Goal: Task Accomplishment & Management: Use online tool/utility

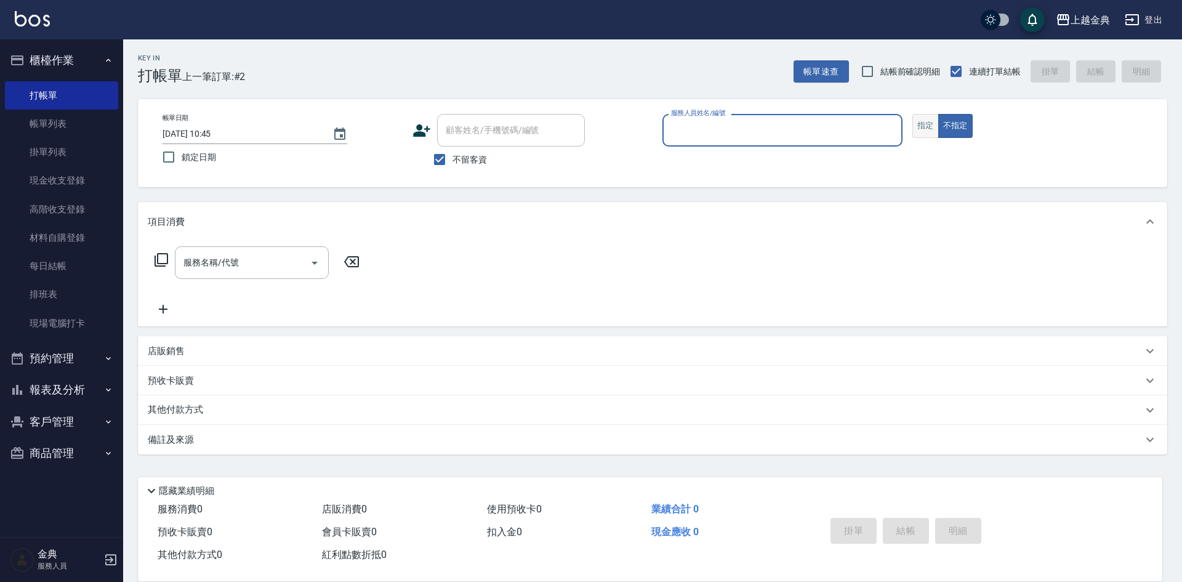
click at [930, 124] on button "指定" at bounding box center [926, 126] width 26 height 24
click at [779, 124] on input "服務人員姓名/編號" at bounding box center [782, 130] width 229 height 22
click at [774, 120] on input "服務人員姓名/編號" at bounding box center [782, 130] width 229 height 22
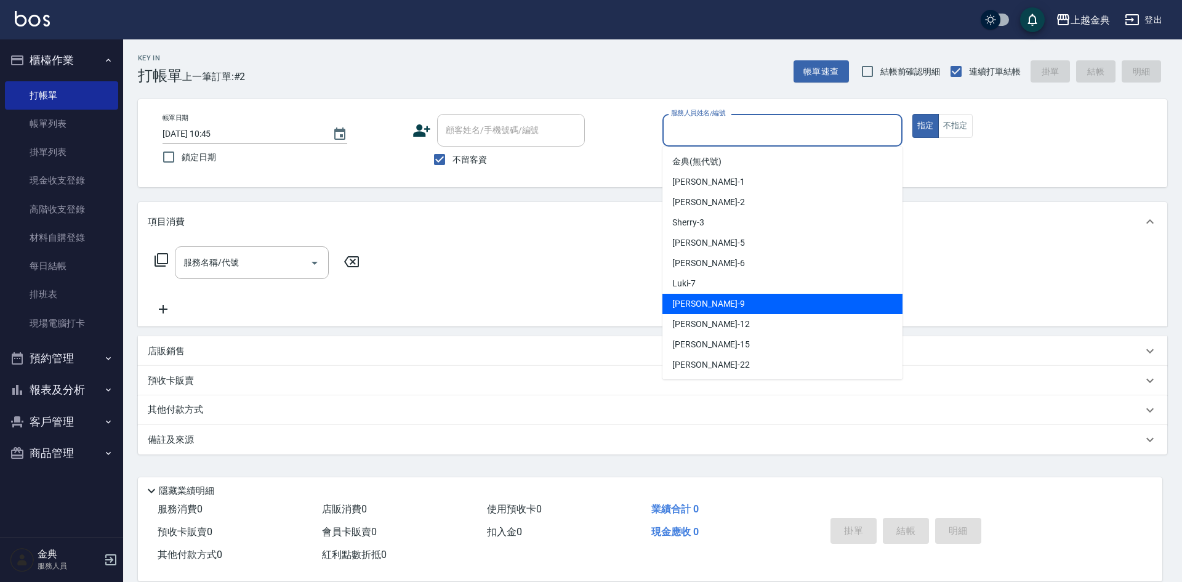
drag, startPoint x: 715, startPoint y: 302, endPoint x: 589, endPoint y: 289, distance: 126.9
click at [716, 302] on div "[PERSON_NAME] -9" at bounding box center [783, 304] width 240 height 20
type input "[PERSON_NAME]-9"
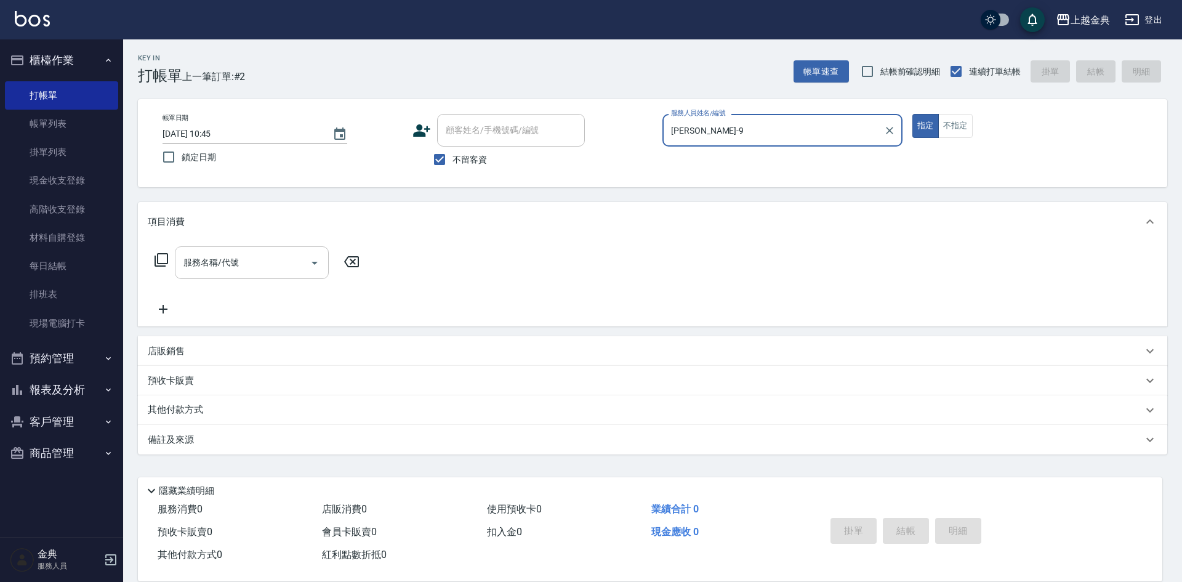
click at [317, 261] on icon "Open" at bounding box center [314, 263] width 15 height 15
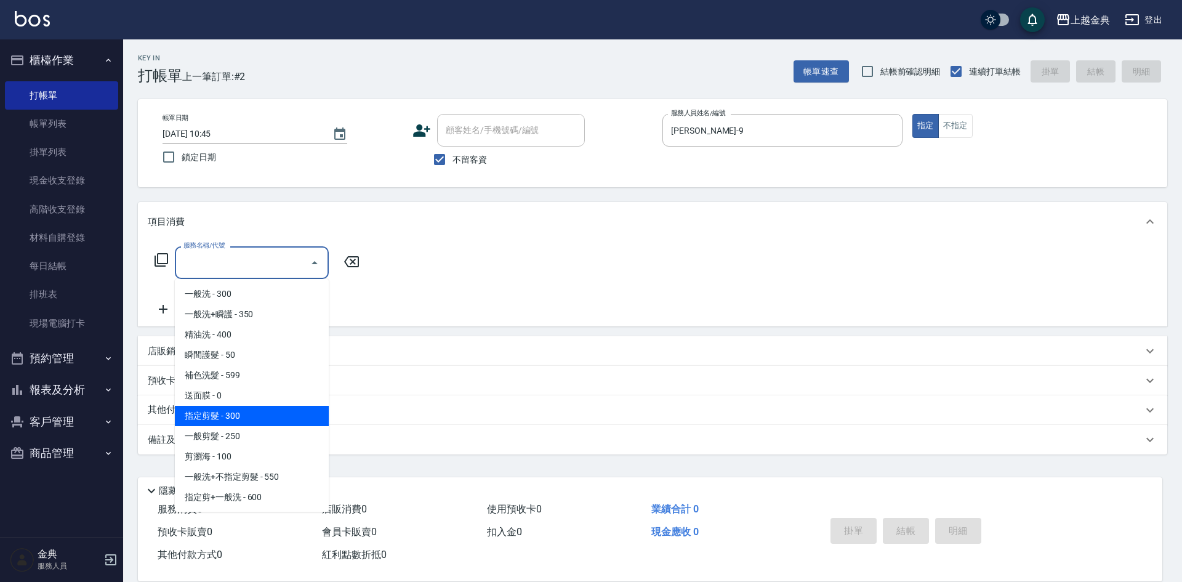
click at [275, 408] on span "指定剪髮 - 300" at bounding box center [252, 416] width 154 height 20
type input "指定剪髮(199)"
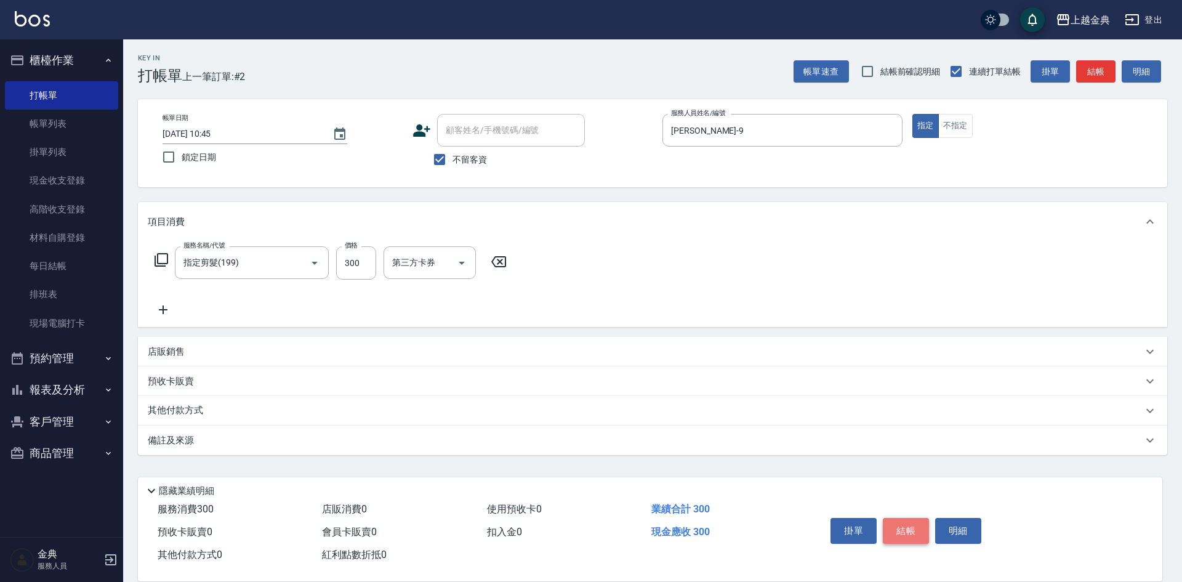
click at [910, 522] on button "結帳" at bounding box center [906, 531] width 46 height 26
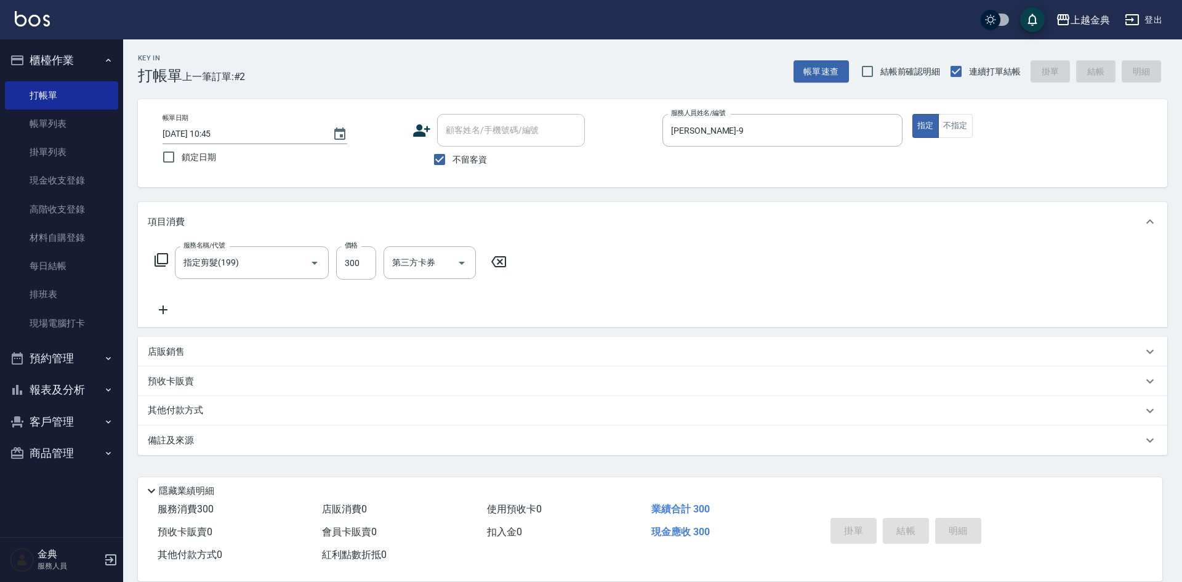
type input "[DATE] 11:28"
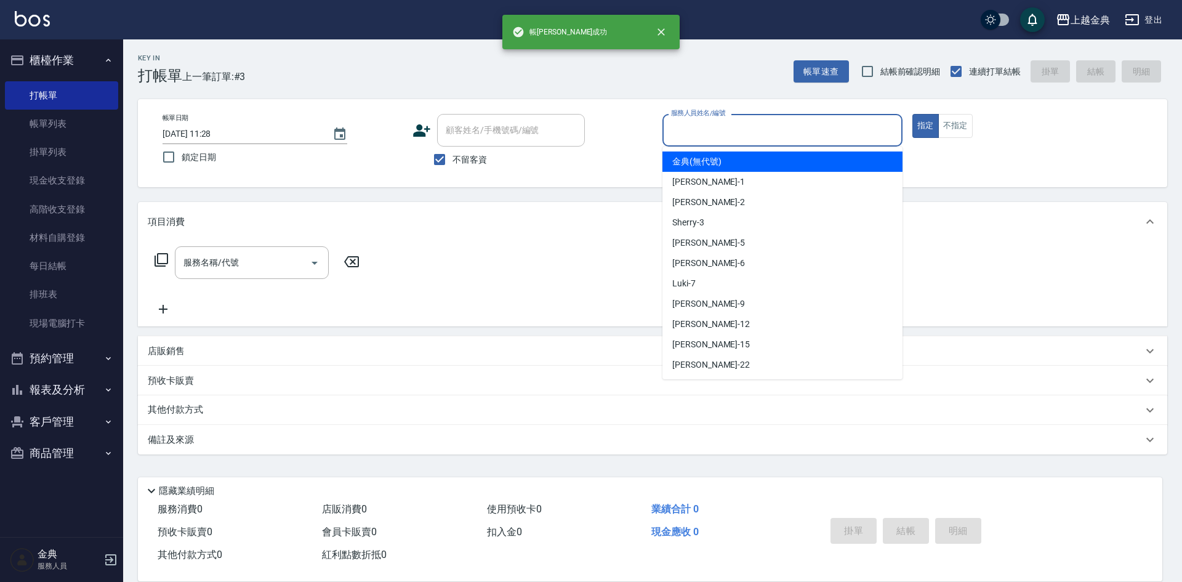
click at [798, 132] on input "服務人員姓名/編號" at bounding box center [782, 130] width 229 height 22
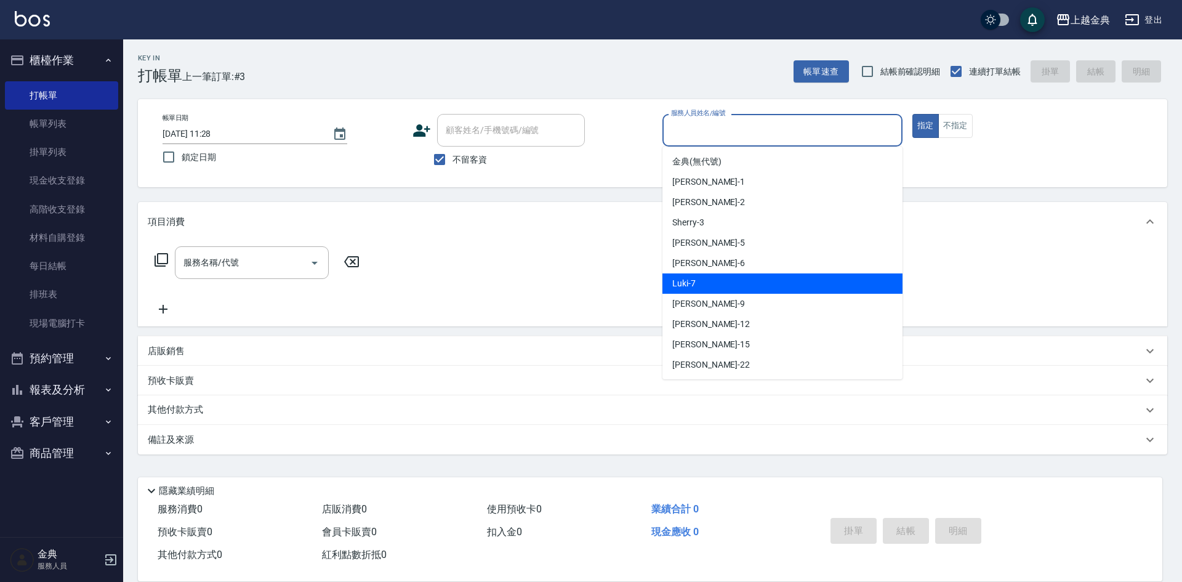
click at [772, 275] on div "Luki -7" at bounding box center [783, 283] width 240 height 20
type input "Luki-7"
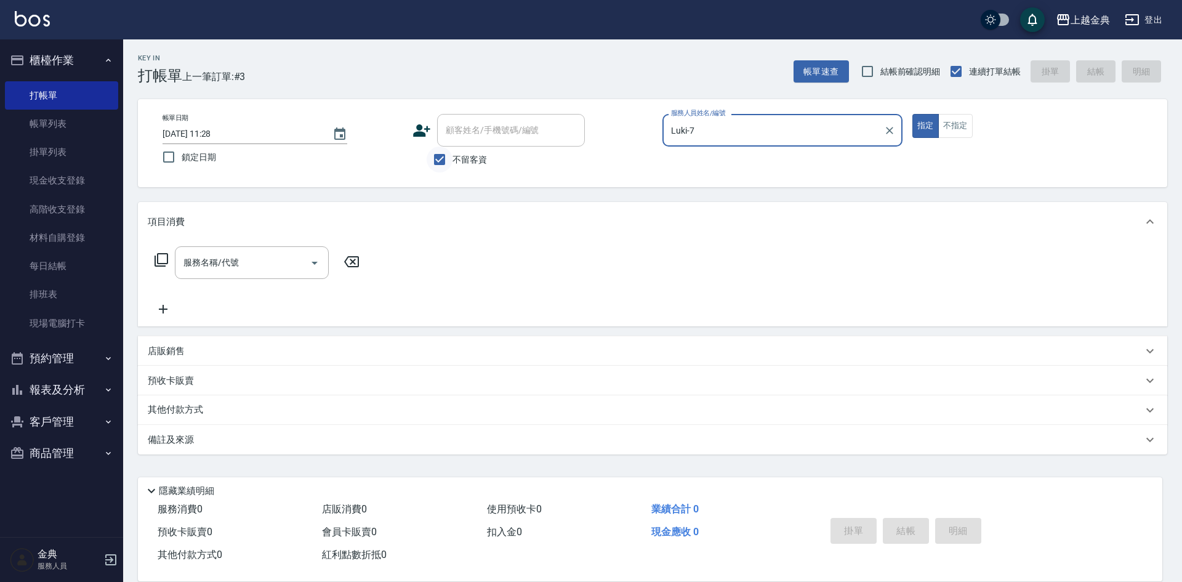
click at [440, 164] on input "不留客資" at bounding box center [440, 160] width 26 height 26
checkbox input "false"
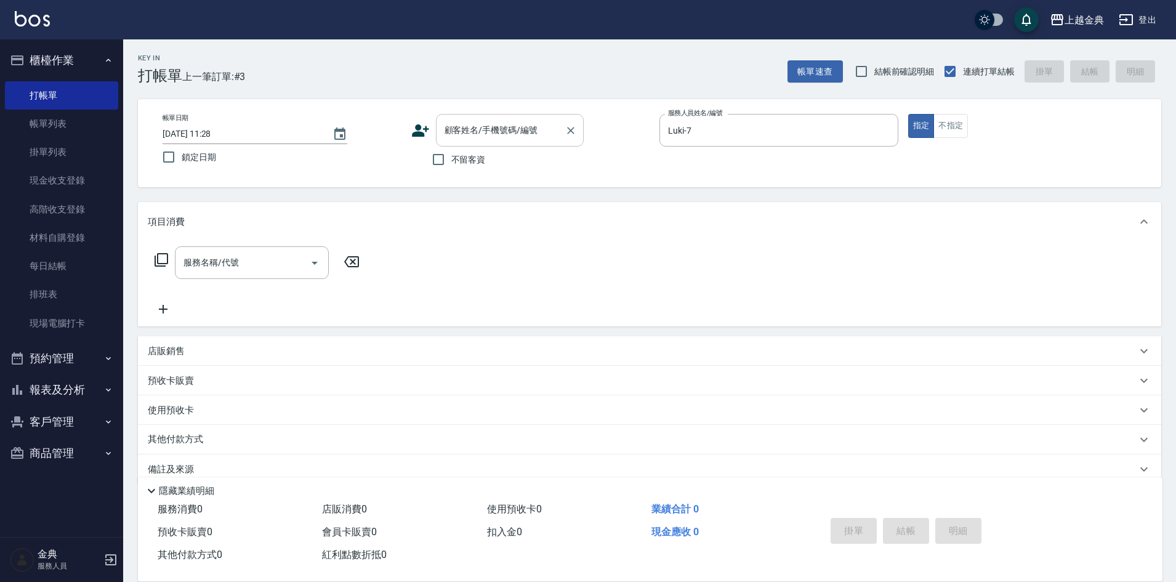
click at [493, 122] on div "顧客姓名/手機號碼/編號 顧客姓名/手機號碼/編號" at bounding box center [510, 130] width 148 height 33
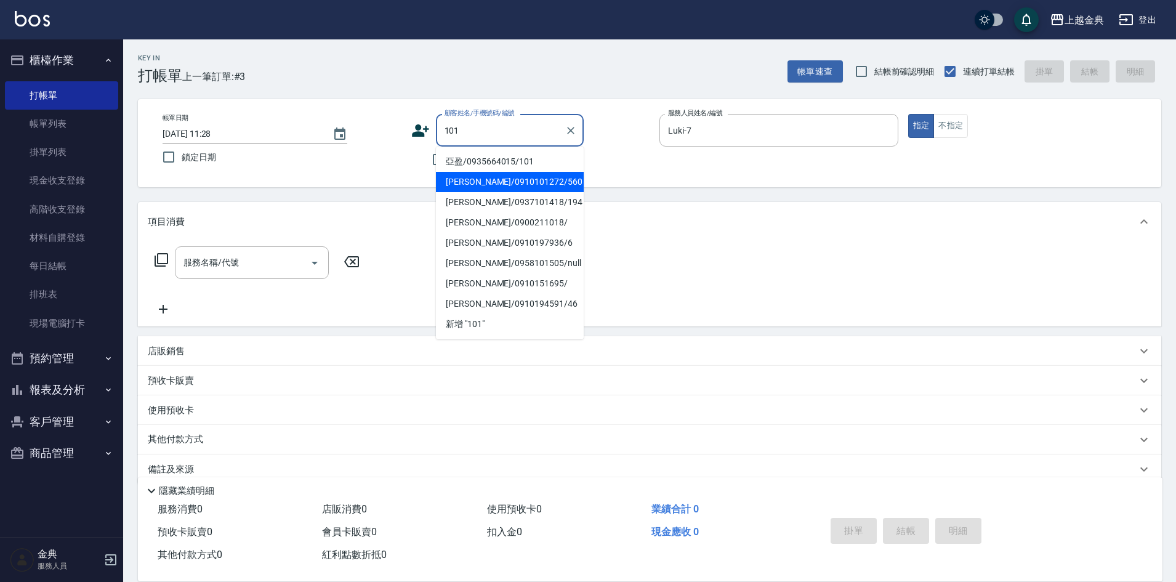
click at [550, 172] on li "[PERSON_NAME]/0910101272/560" at bounding box center [510, 182] width 148 height 20
click at [528, 138] on input "[PERSON_NAME]/0910101272/560" at bounding box center [501, 130] width 118 height 22
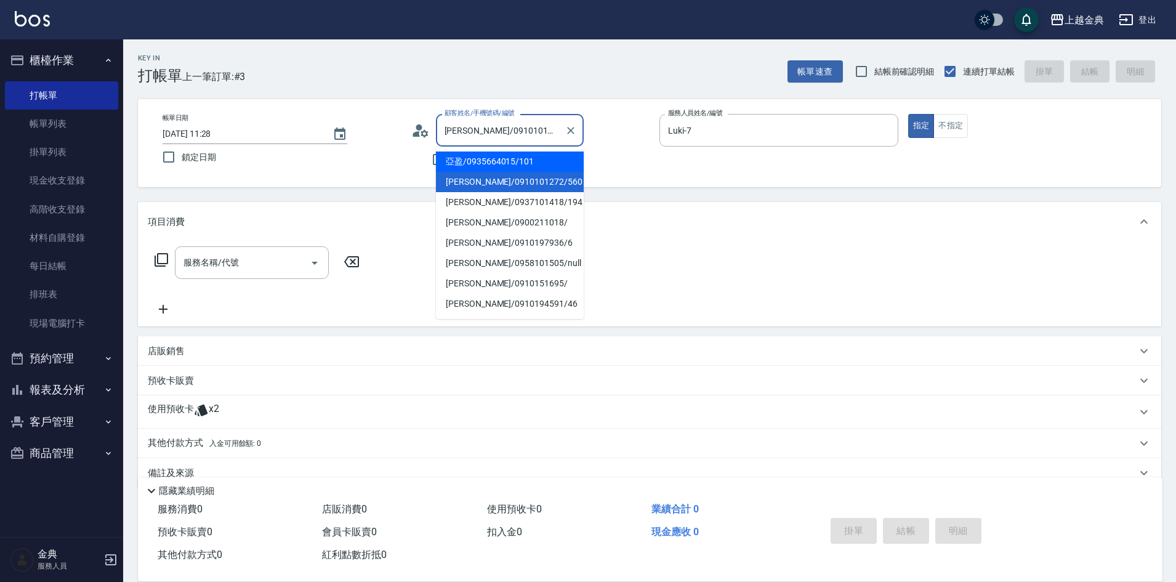
click at [544, 160] on li "亞盈/0935664015/101" at bounding box center [510, 161] width 148 height 20
type input "亞盈/0935664015/101"
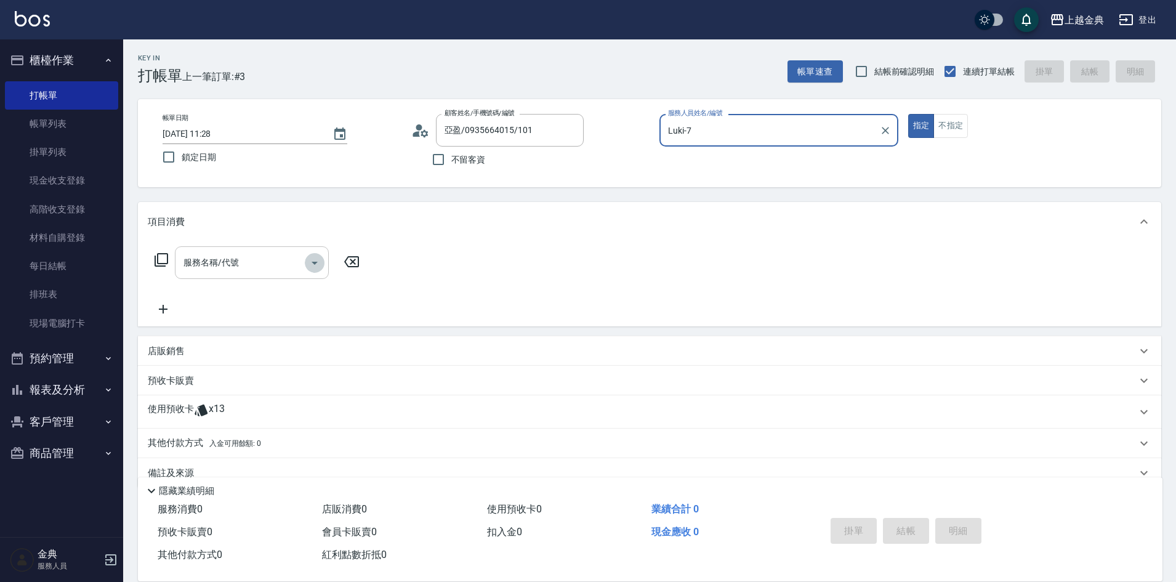
click at [305, 259] on button "Open" at bounding box center [315, 263] width 20 height 20
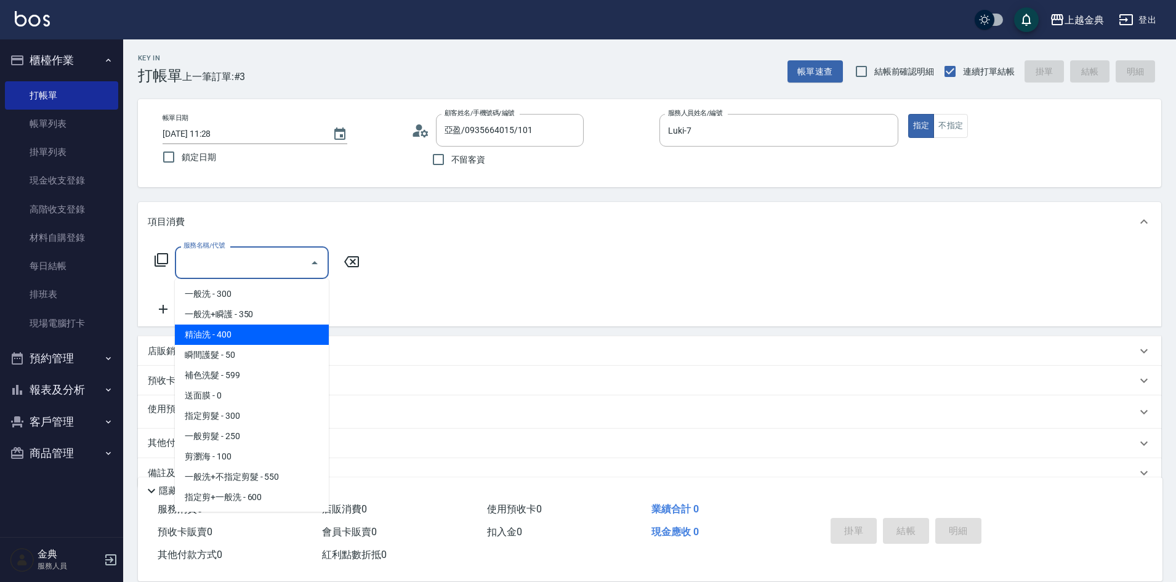
click at [296, 331] on span "精油洗 - 400" at bounding box center [252, 335] width 154 height 20
type input "精油洗(102)"
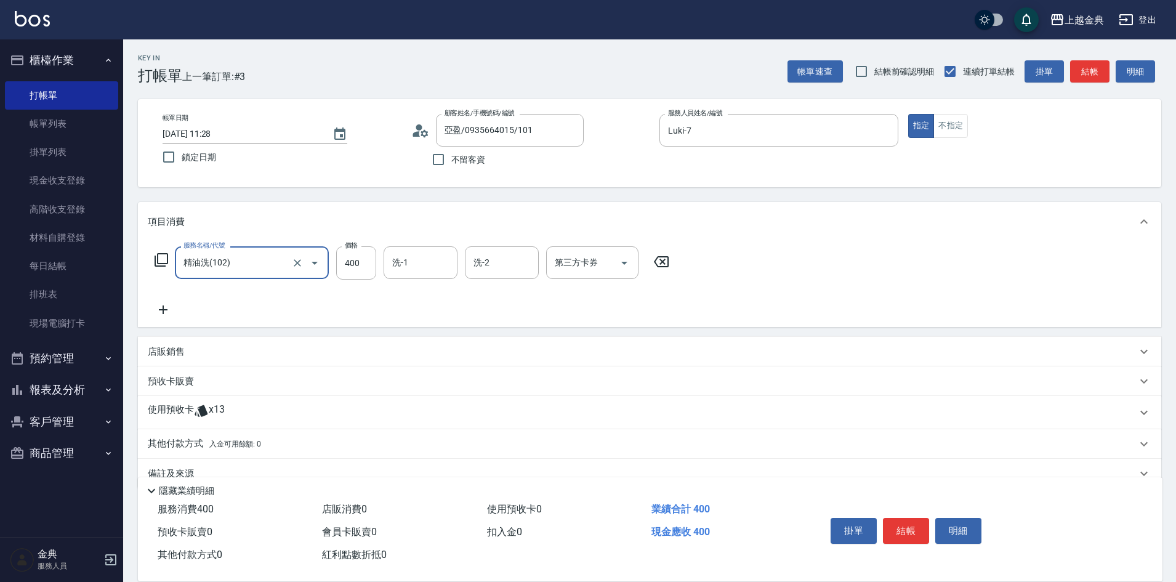
click at [264, 413] on div "使用預收卡 x13" at bounding box center [642, 412] width 989 height 18
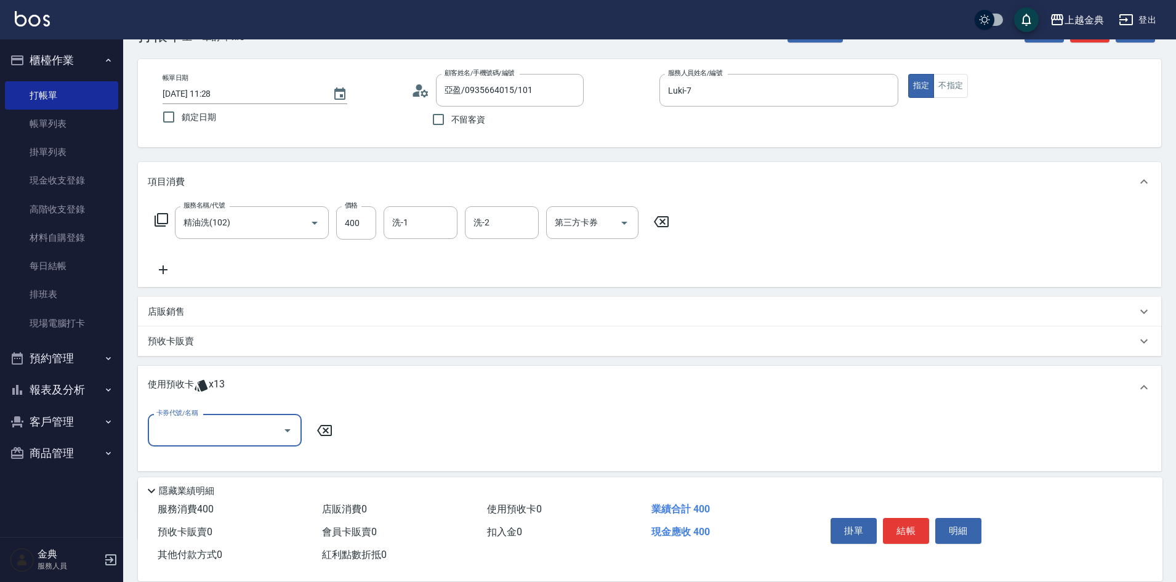
scroll to position [62, 0]
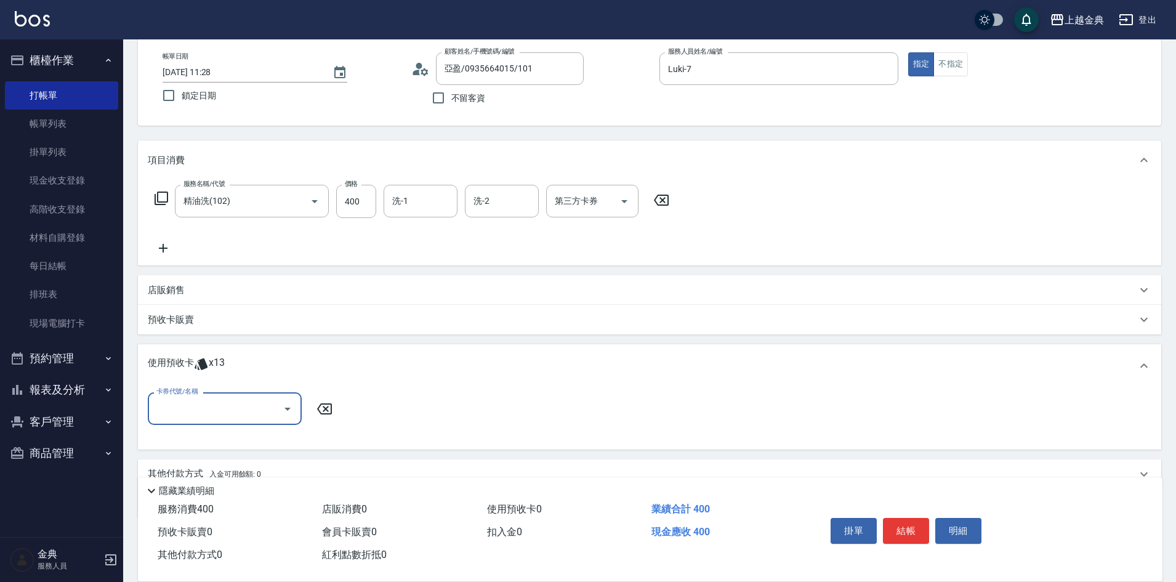
click at [246, 406] on input "卡券代號/名稱" at bounding box center [215, 409] width 124 height 22
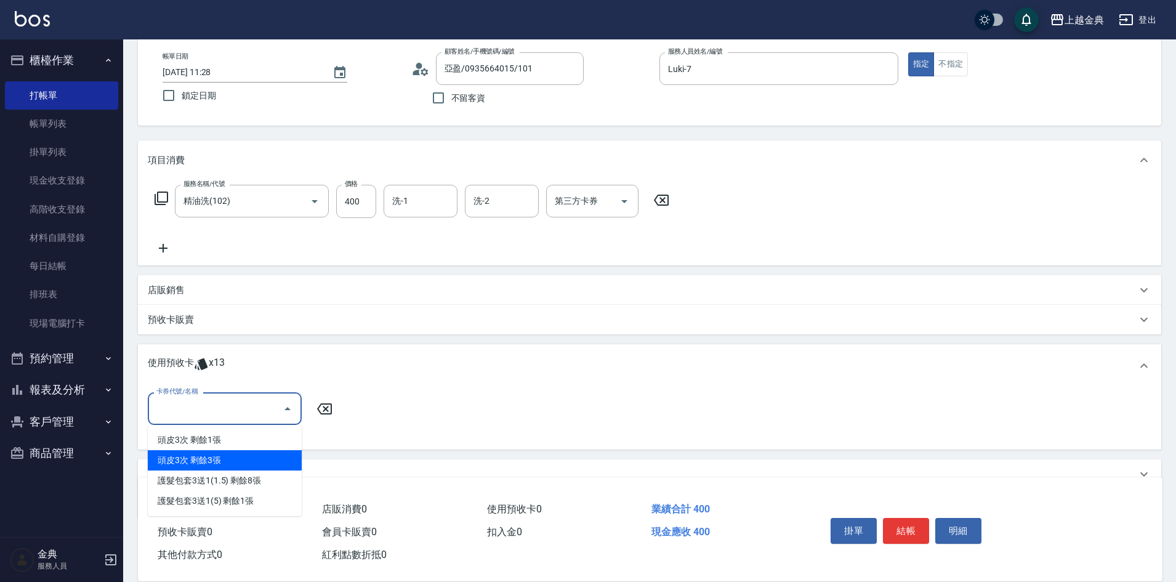
scroll to position [116, 0]
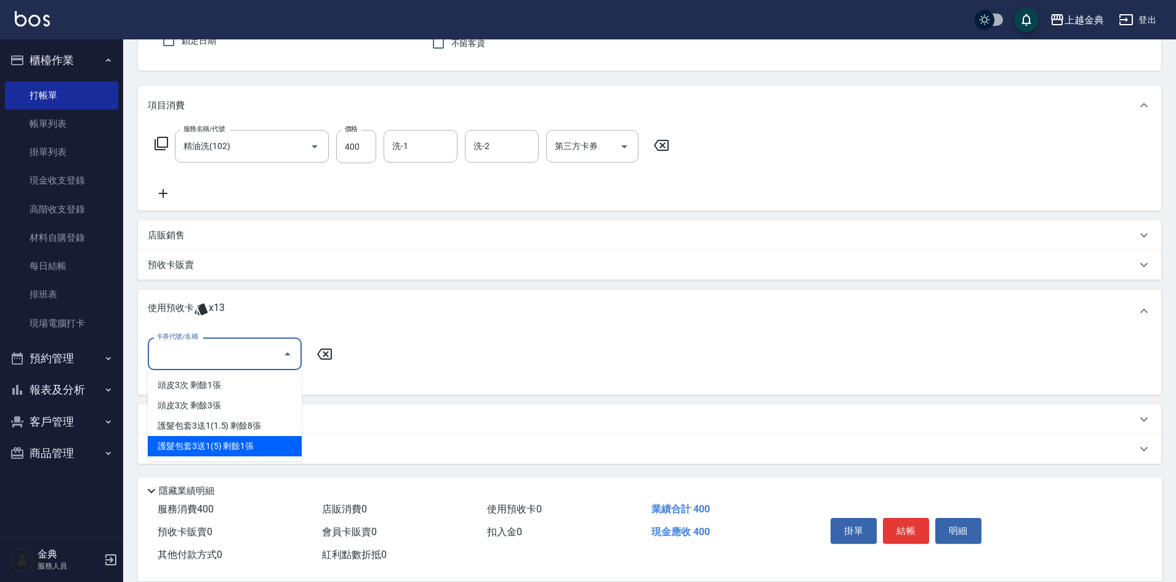
click at [262, 446] on div "護髮包套3送1(5) 剩餘1張" at bounding box center [225, 446] width 154 height 20
type input "護髮包套3送1(5)"
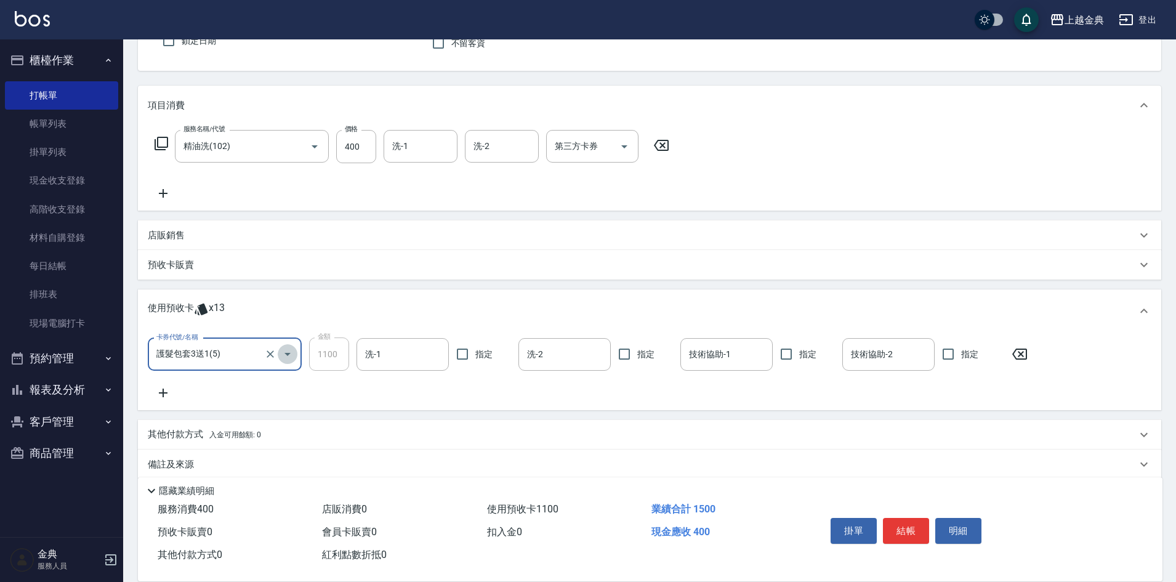
click at [286, 358] on icon "Open" at bounding box center [287, 354] width 15 height 15
click at [899, 525] on button "結帳" at bounding box center [906, 531] width 46 height 26
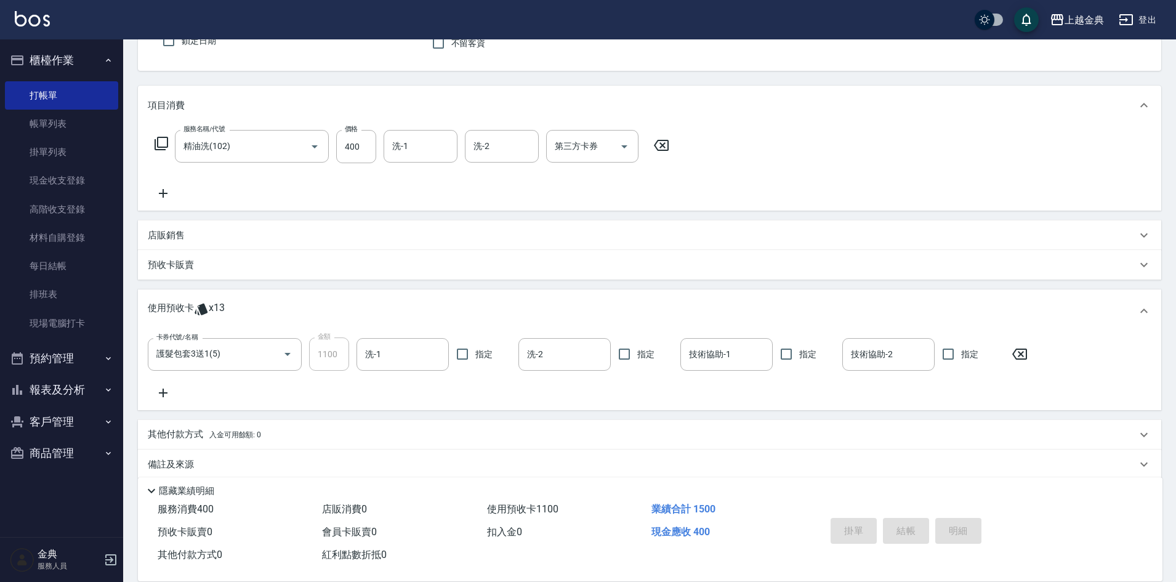
type input "[DATE] 11:29"
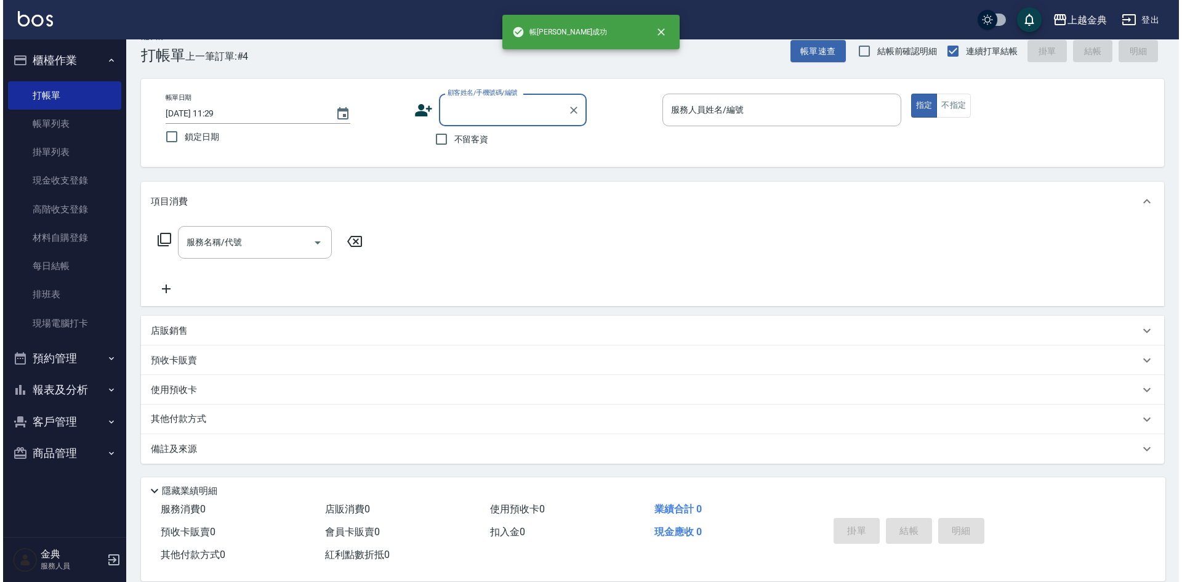
scroll to position [20, 0]
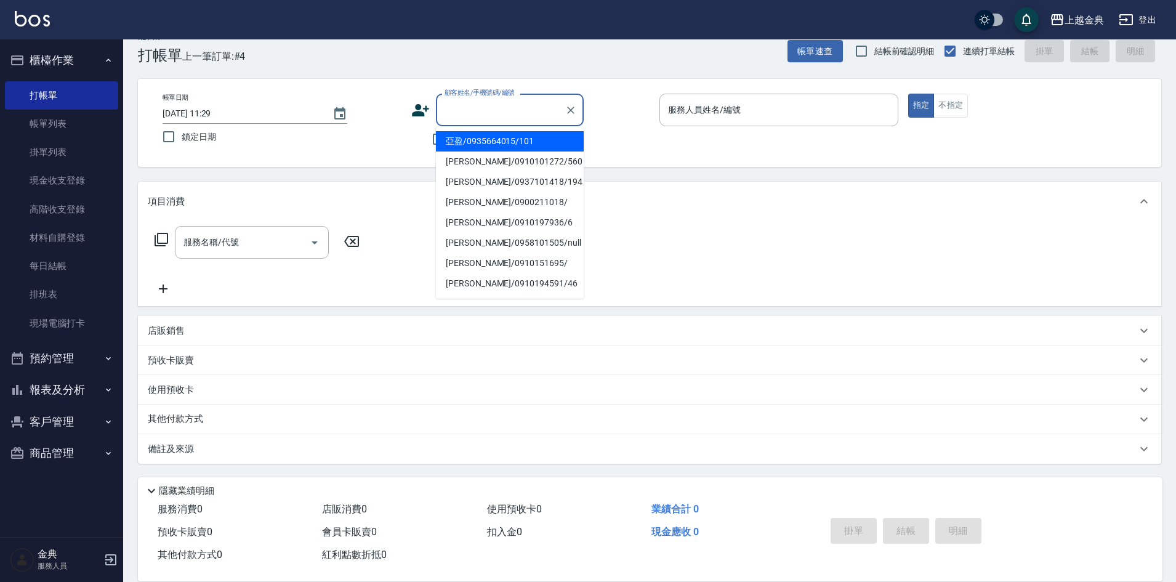
click at [469, 110] on input "顧客姓名/手機號碼/編號" at bounding box center [501, 110] width 118 height 22
click at [495, 147] on li "亞盈/0935664015/101" at bounding box center [510, 141] width 148 height 20
type input "亞盈/0935664015/101"
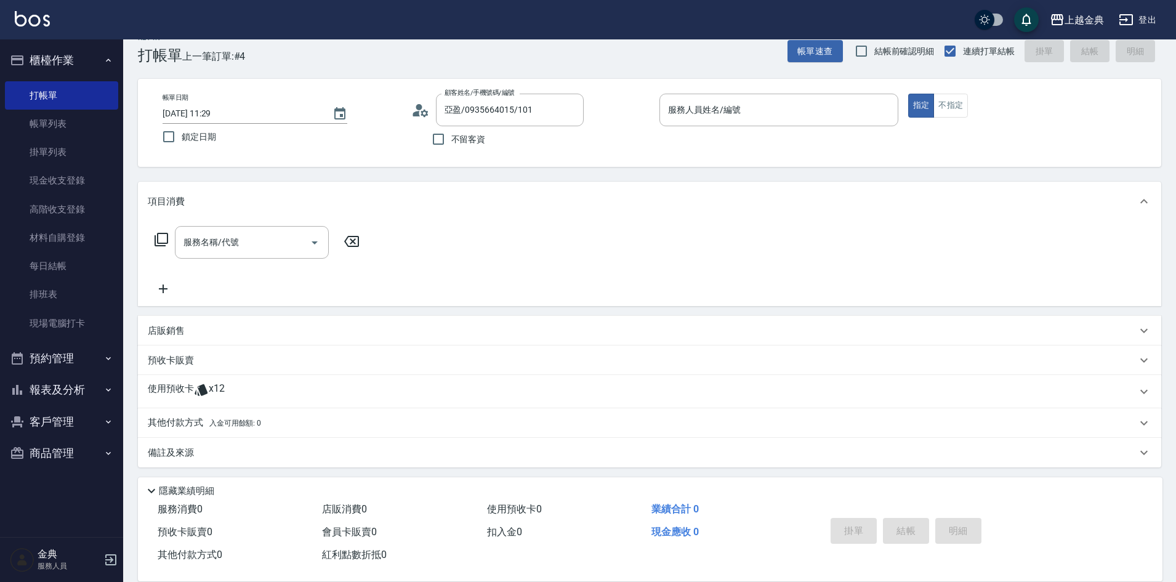
click at [424, 111] on icon at bounding box center [424, 112] width 7 height 7
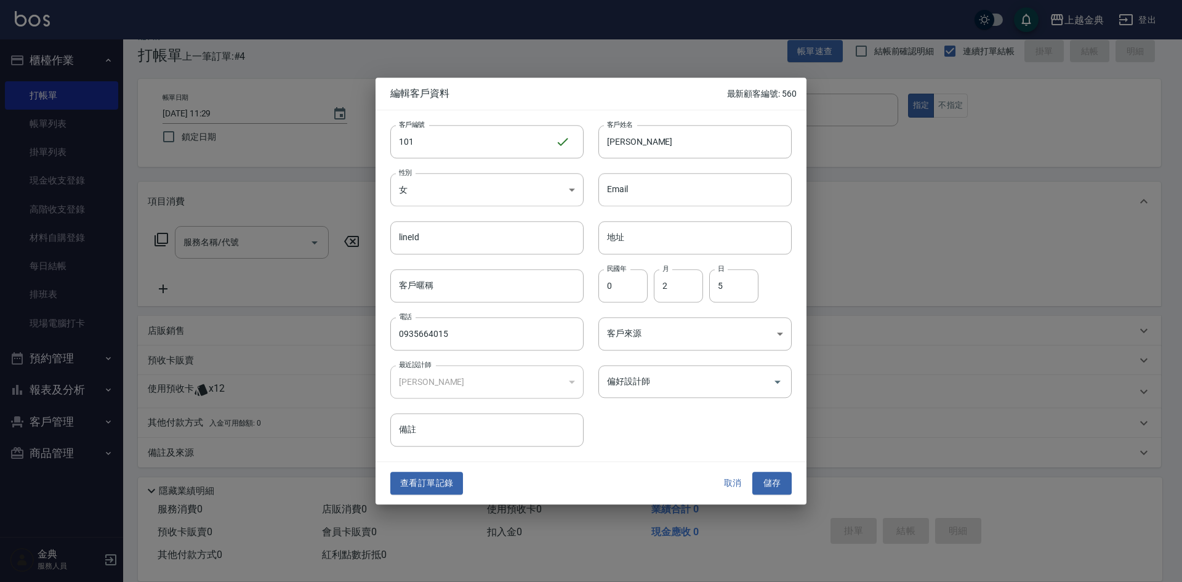
click at [428, 487] on button "查看訂單記錄" at bounding box center [426, 483] width 73 height 23
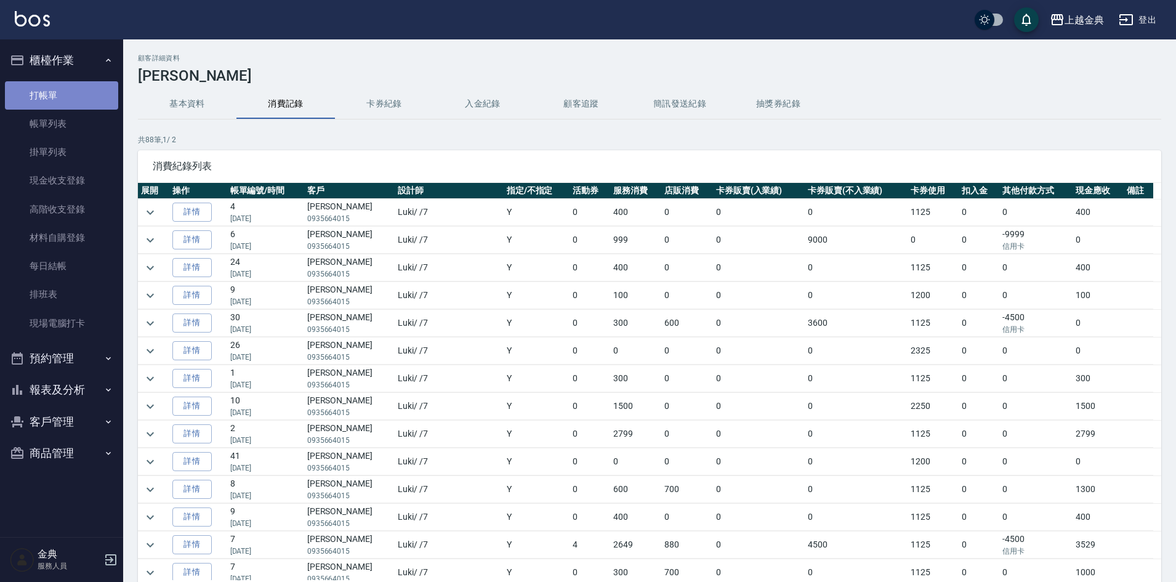
click at [71, 92] on link "打帳單" at bounding box center [61, 95] width 113 height 28
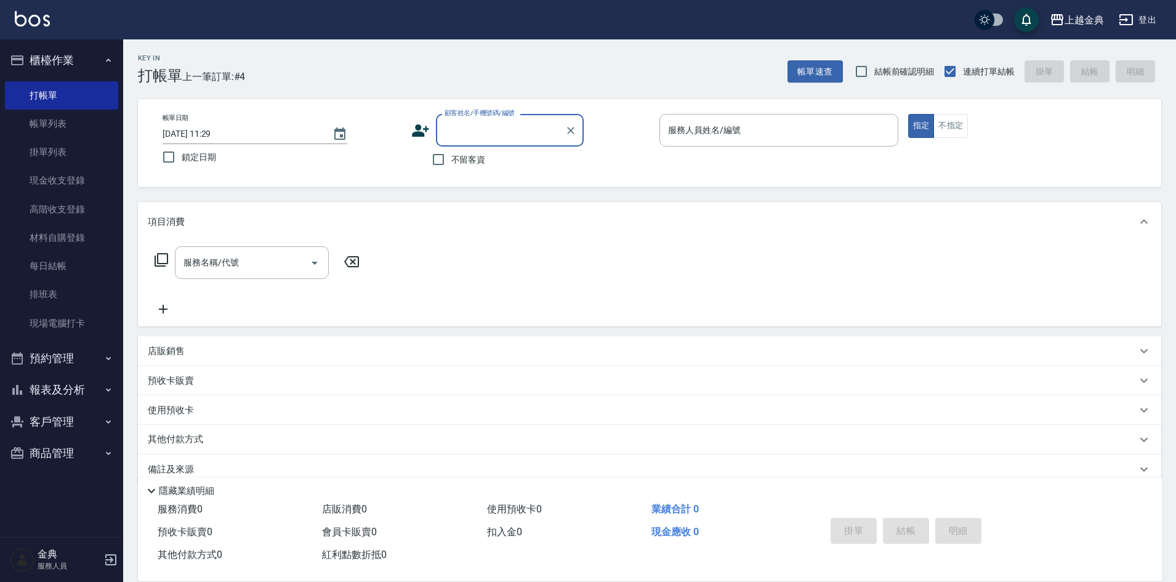
click at [472, 136] on input "顧客姓名/手機號碼/編號" at bounding box center [501, 130] width 118 height 22
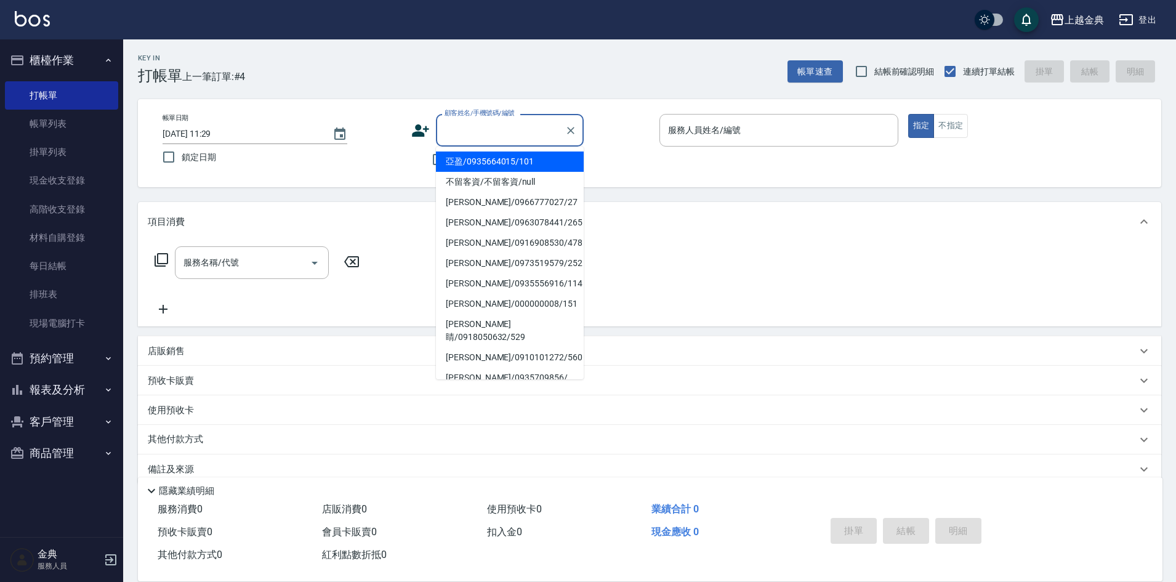
click at [488, 156] on li "亞盈/0935664015/101" at bounding box center [510, 161] width 148 height 20
type input "亞盈/0935664015/101"
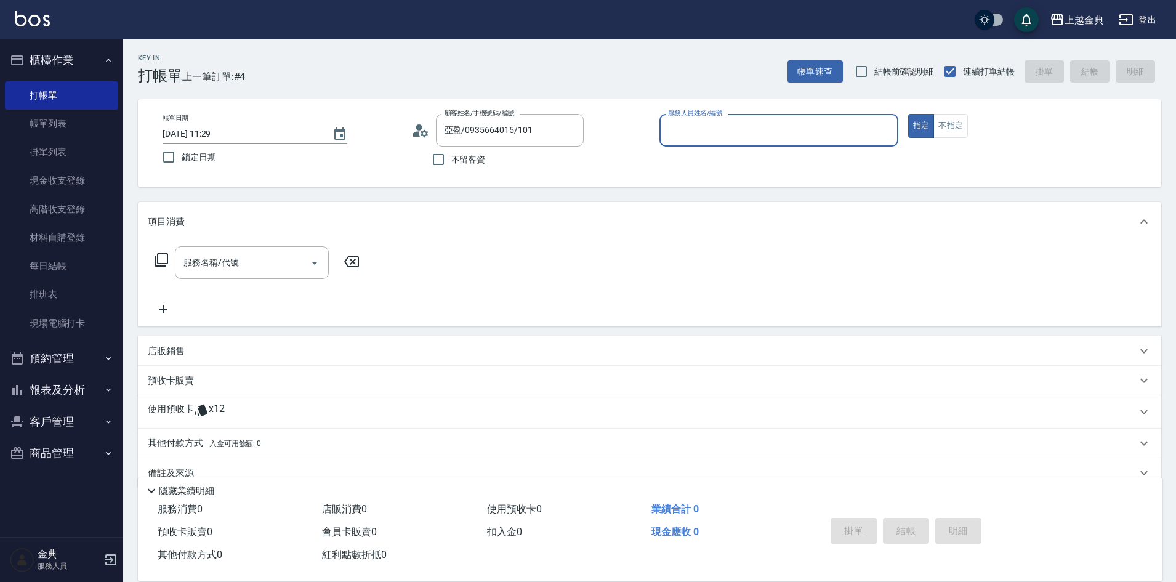
click at [222, 411] on span "x12" at bounding box center [217, 412] width 16 height 18
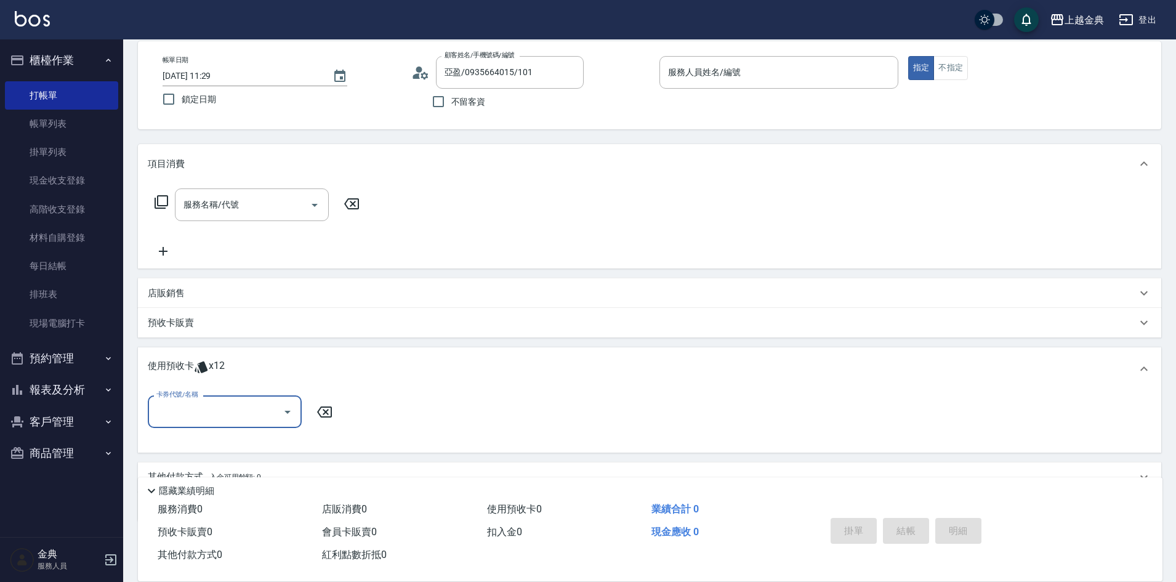
scroll to position [116, 0]
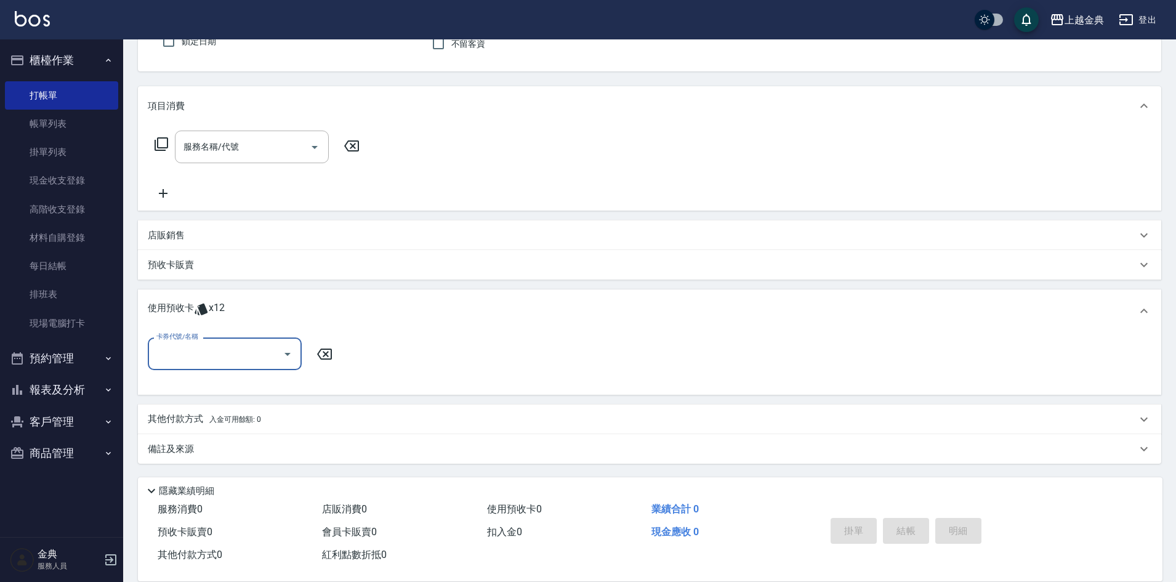
click at [289, 356] on icon "Open" at bounding box center [287, 354] width 15 height 15
click at [249, 409] on div "頭皮3次 剩餘1張" at bounding box center [225, 405] width 154 height 20
type input "頭皮3次"
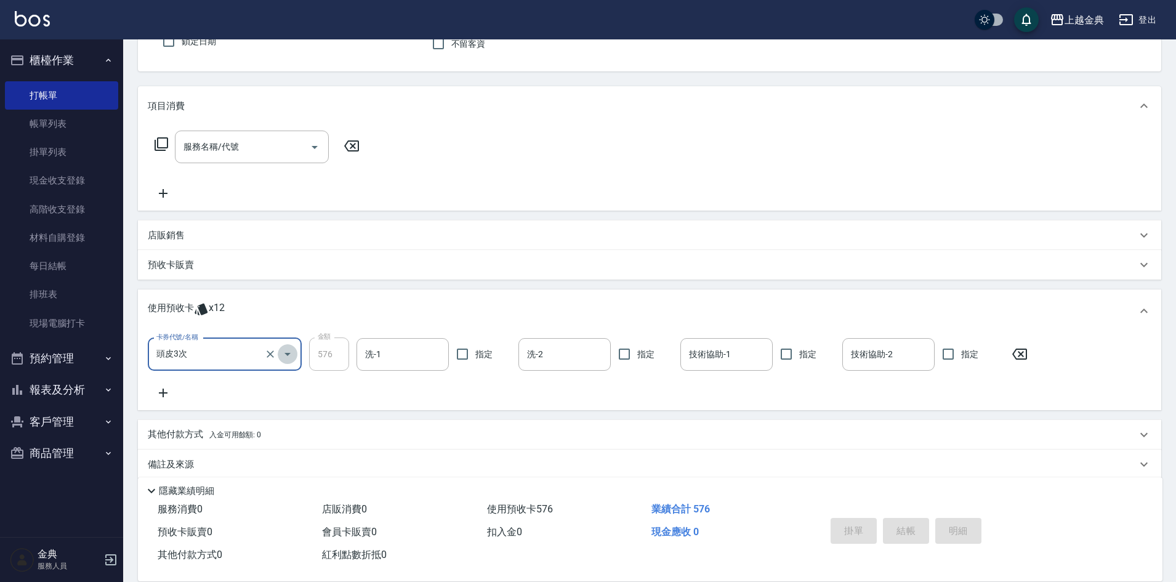
click at [289, 353] on icon "Open" at bounding box center [288, 354] width 6 height 3
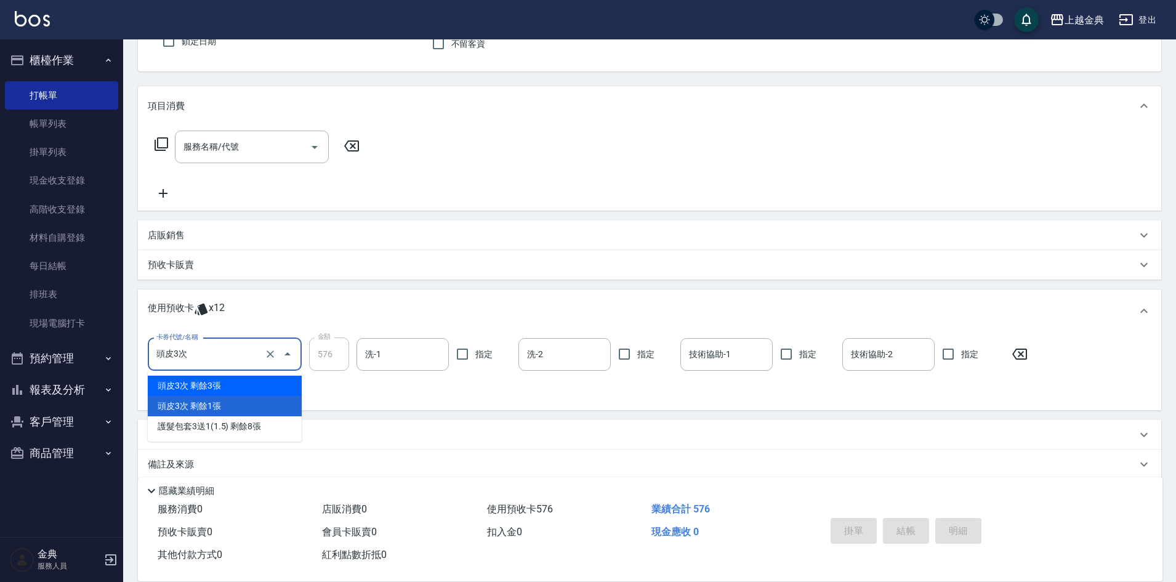
click at [253, 379] on div "頭皮3次 剩餘3張" at bounding box center [225, 386] width 154 height 20
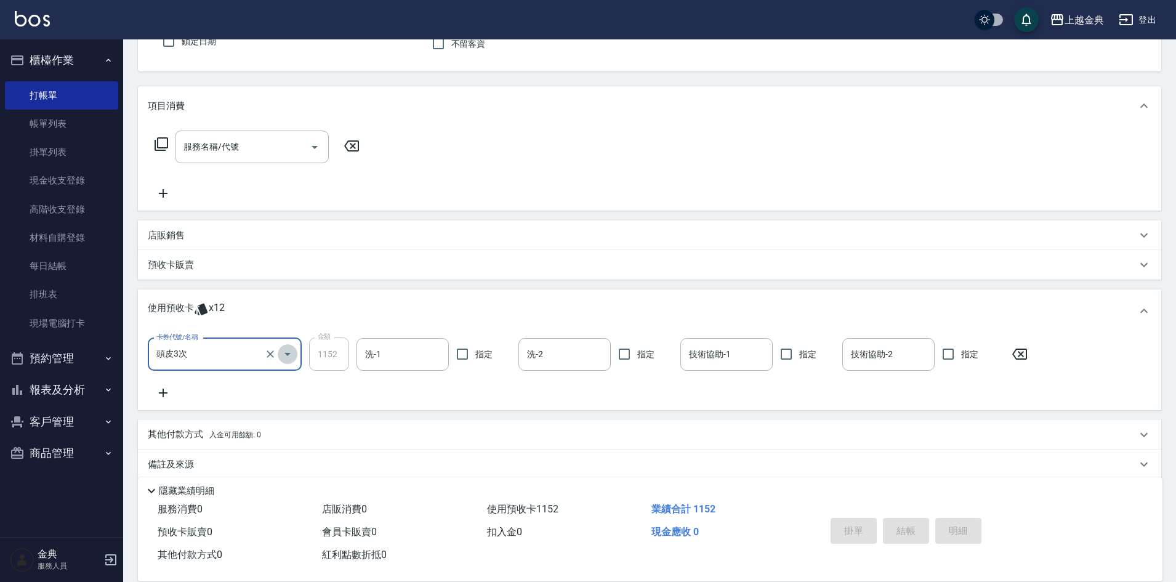
click at [288, 354] on icon "Open" at bounding box center [288, 354] width 6 height 3
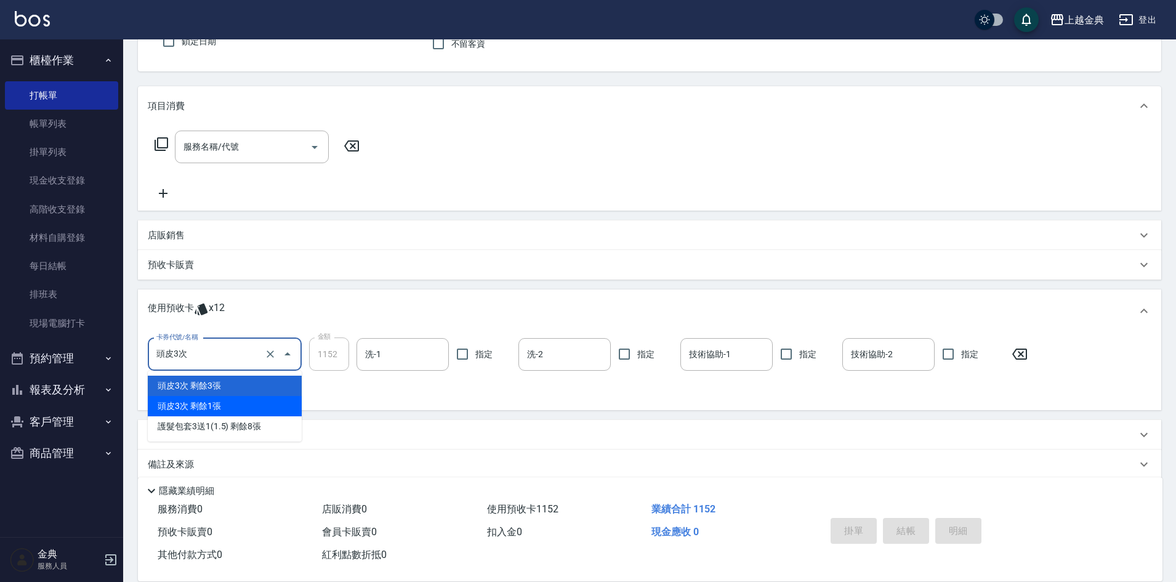
click at [256, 398] on div "頭皮3次 剩餘1張" at bounding box center [225, 406] width 154 height 20
type input "576"
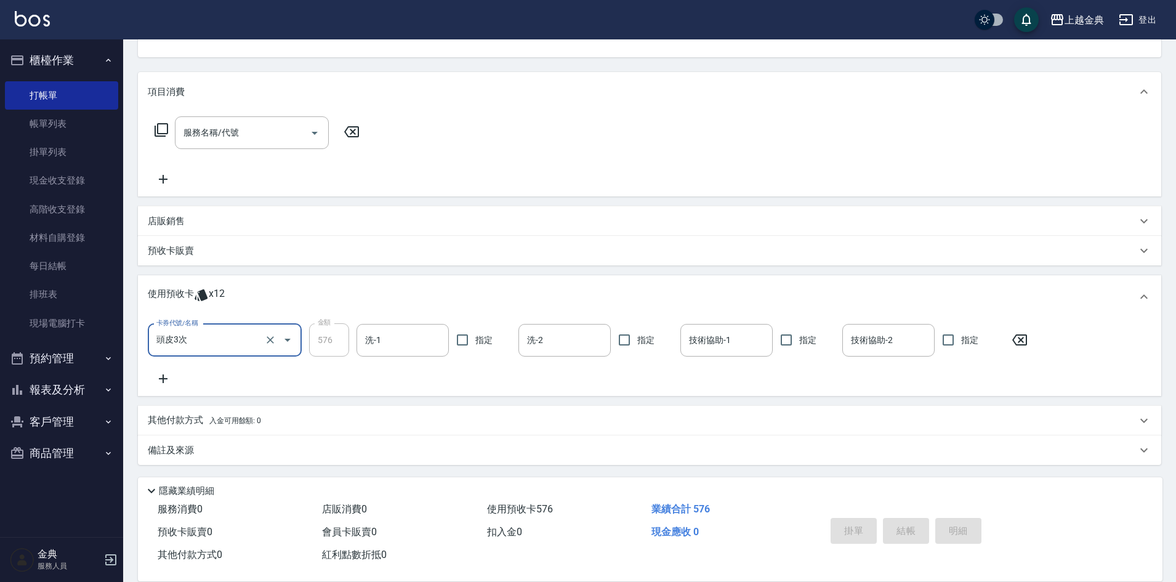
scroll to position [131, 0]
click at [285, 340] on icon "Open" at bounding box center [287, 338] width 15 height 15
click at [411, 386] on div "卡券代號/名稱 頭皮3次 卡券代號/名稱 金額 576 金額 洗-1 洗-1 指定 洗-2 洗-2 指定 技術協助-1 技術協助-1 指定 技術協助-2 技術…" at bounding box center [650, 356] width 1024 height 78
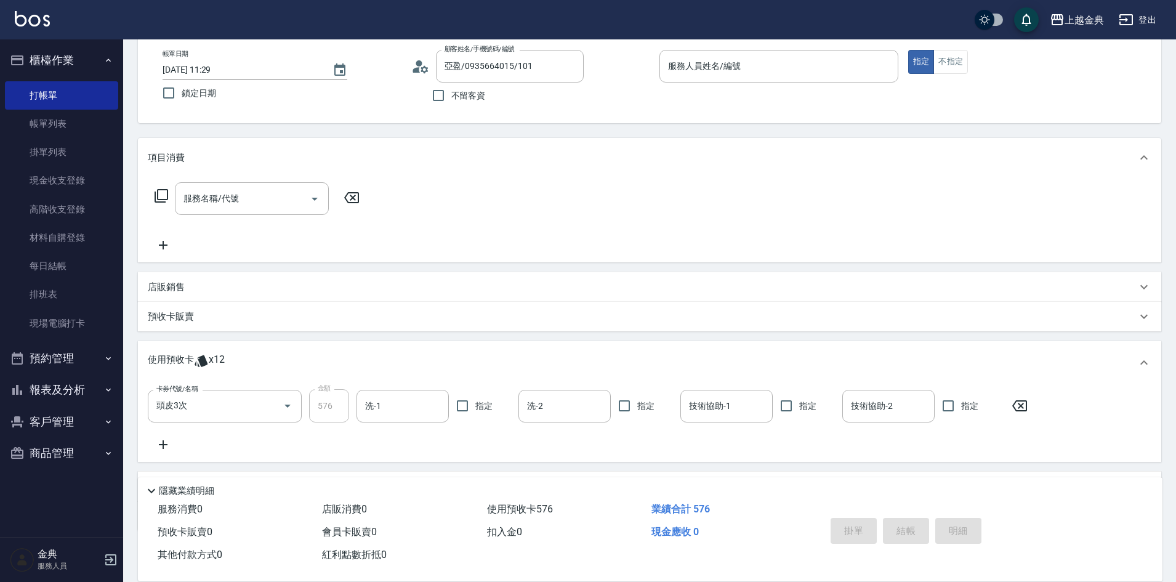
scroll to position [0, 0]
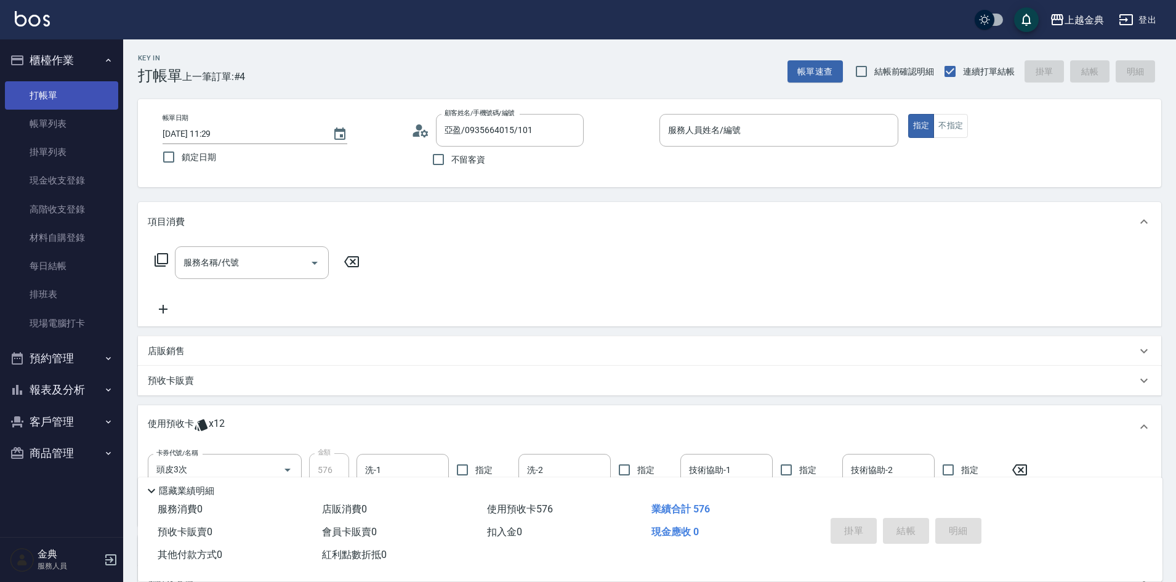
click at [87, 103] on link "打帳單" at bounding box center [61, 95] width 113 height 28
click at [437, 157] on input "不留客資" at bounding box center [439, 160] width 26 height 26
checkbox input "true"
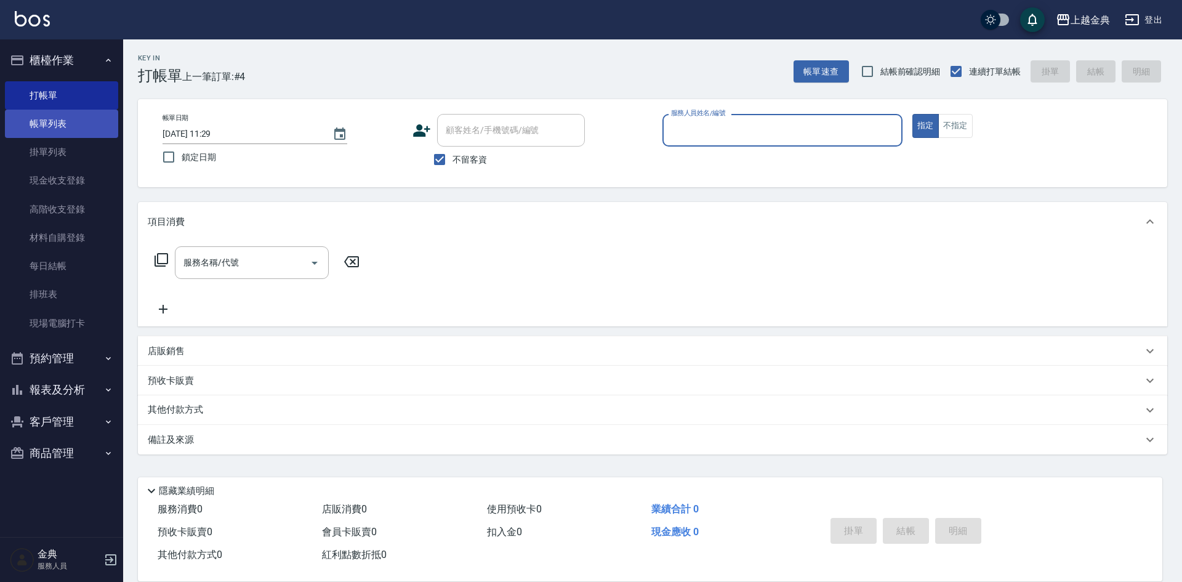
click at [59, 121] on link "帳單列表" at bounding box center [61, 124] width 113 height 28
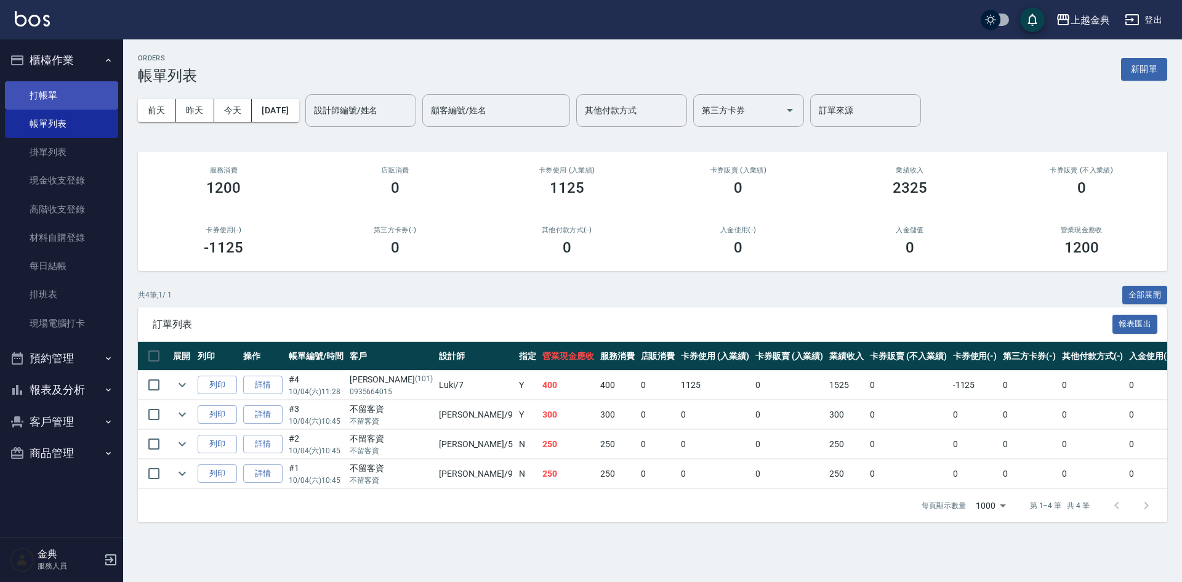
click at [75, 100] on link "打帳單" at bounding box center [61, 95] width 113 height 28
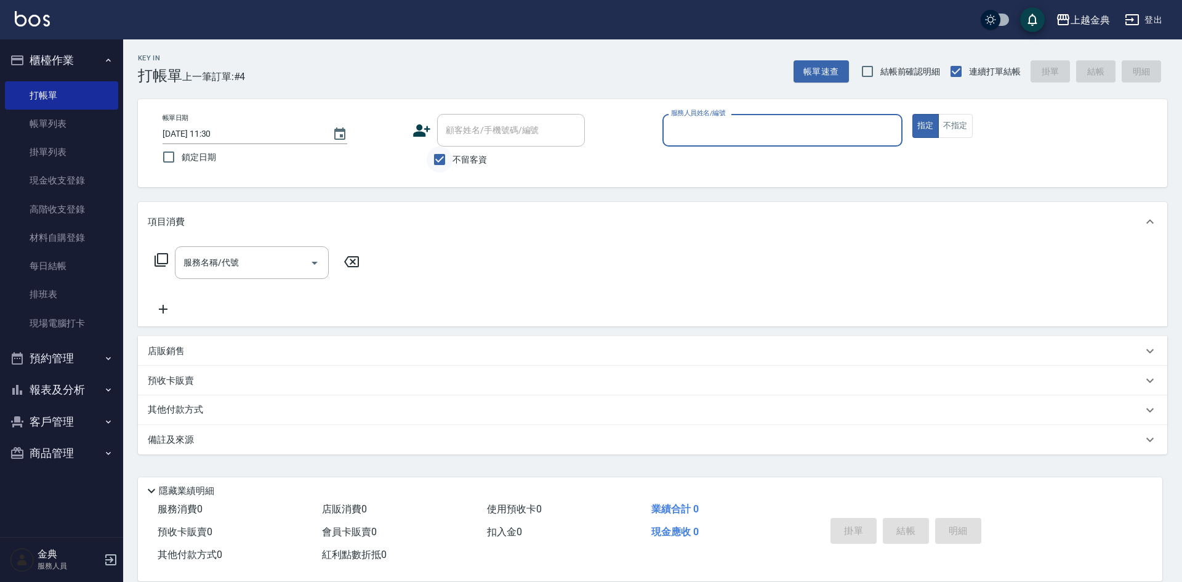
click at [443, 153] on input "不留客資" at bounding box center [440, 160] width 26 height 26
checkbox input "false"
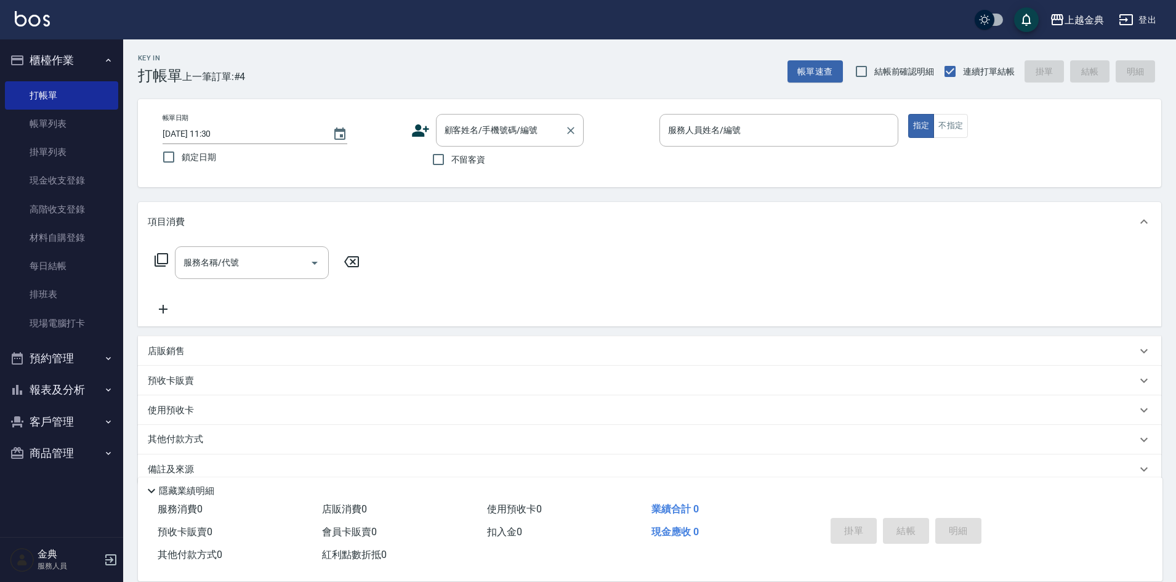
click at [477, 127] on div "顧客姓名/手機號碼/編號 顧客姓名/手機號碼/編號" at bounding box center [510, 130] width 148 height 33
type input "恩"
